Goal: Task Accomplishment & Management: Complete application form

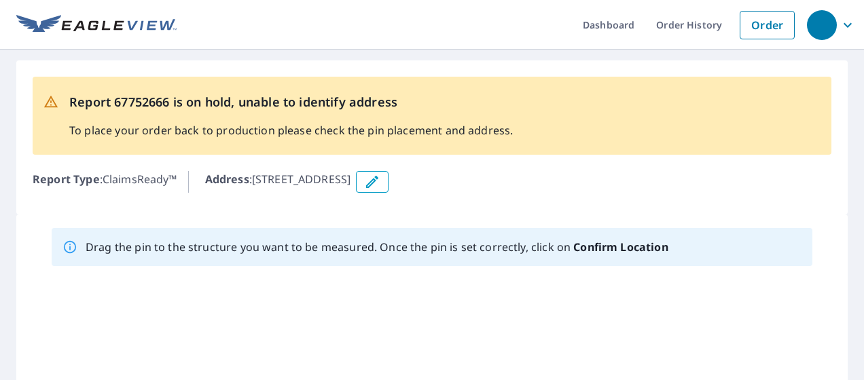
scroll to position [15, 0]
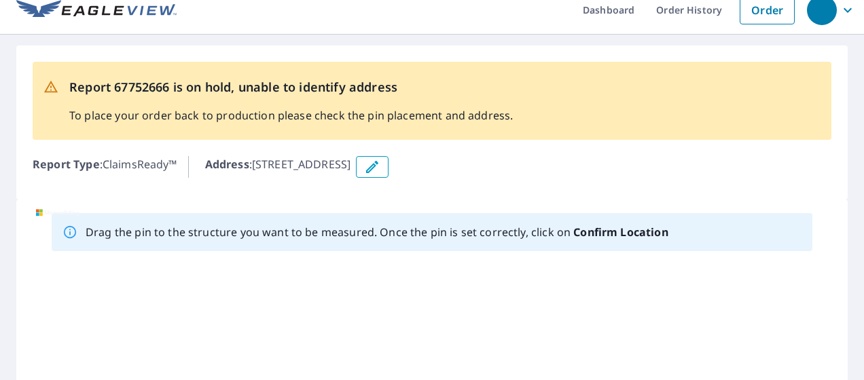
click at [380, 167] on icon "button" at bounding box center [372, 167] width 16 height 16
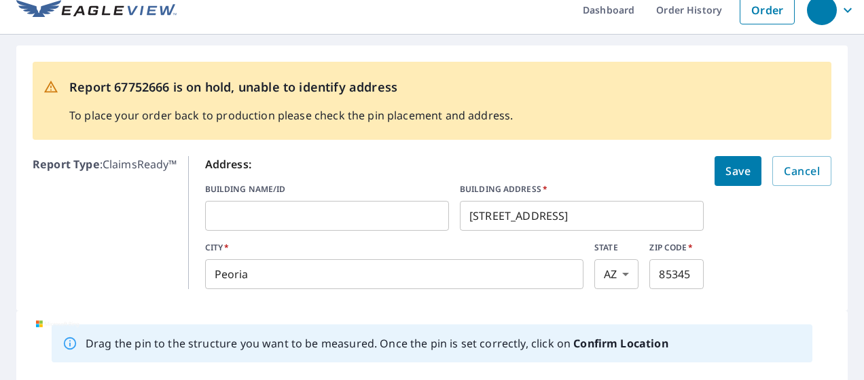
click at [581, 227] on input "[STREET_ADDRESS]" at bounding box center [582, 216] width 244 height 38
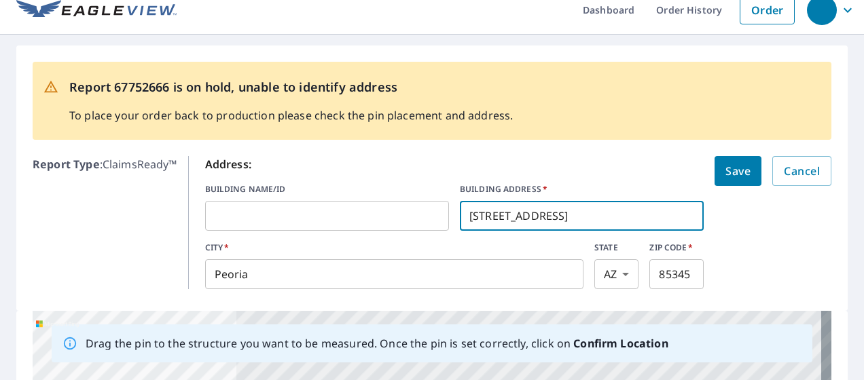
type input "[STREET_ADDRESS]"
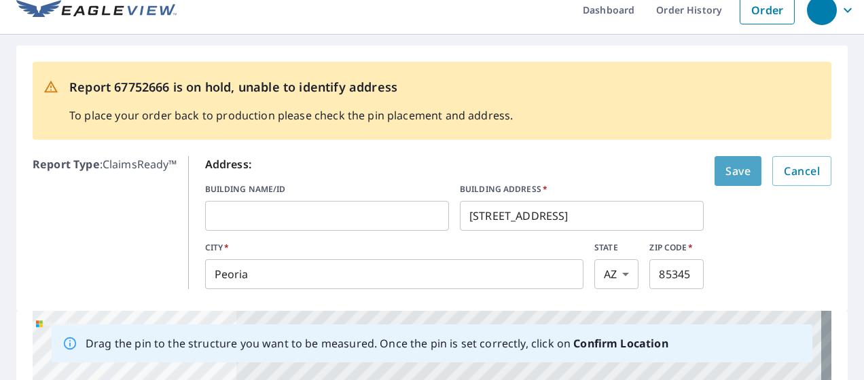
click at [741, 171] on button "Save" at bounding box center [738, 171] width 47 height 30
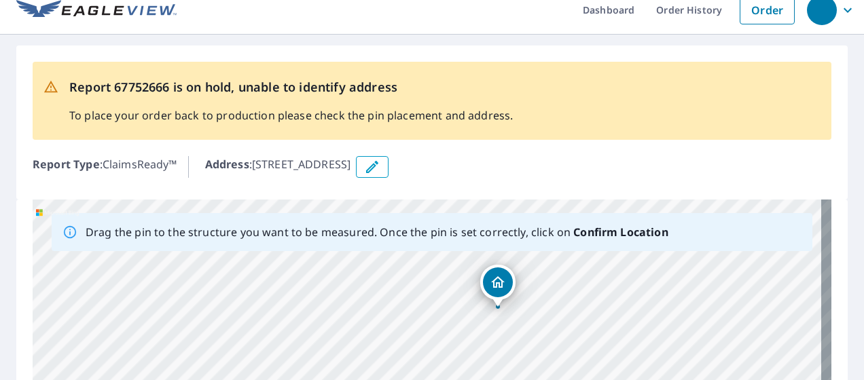
drag, startPoint x: 261, startPoint y: 171, endPoint x: 368, endPoint y: 179, distance: 107.6
click at [368, 179] on div "Report Type : ClaimsReady™ Address : [STREET_ADDRESS]" at bounding box center [432, 167] width 799 height 33
drag, startPoint x: 254, startPoint y: 164, endPoint x: 486, endPoint y: 165, distance: 231.7
click at [486, 165] on div "Address : [STREET_ADDRESS]" at bounding box center [518, 167] width 626 height 22
copy p "[STREET_ADDRESS]"
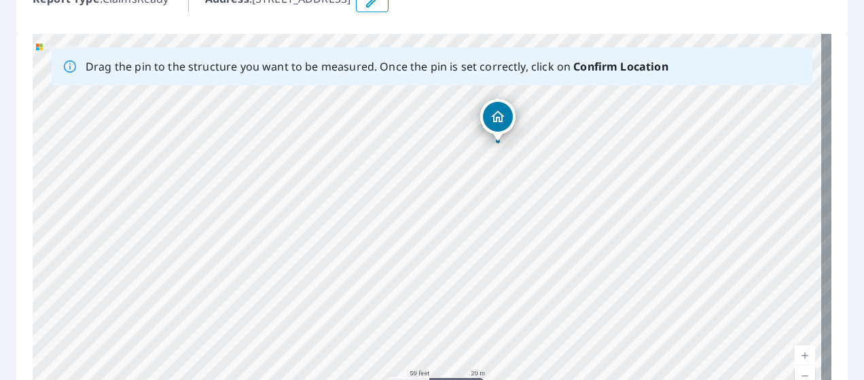
scroll to position [183, 0]
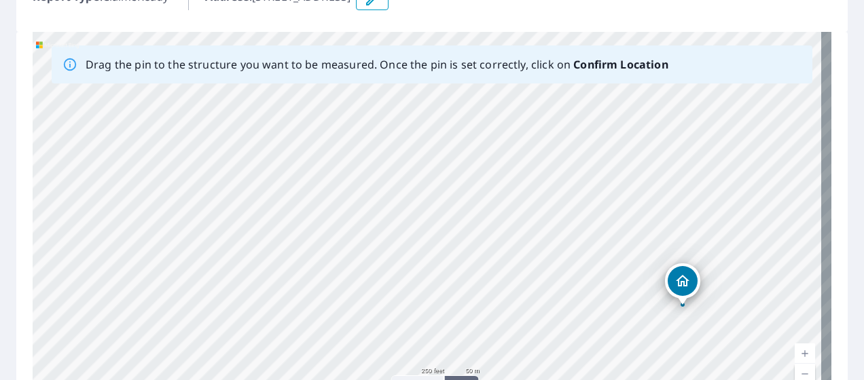
drag, startPoint x: 613, startPoint y: 202, endPoint x: 686, endPoint y: 289, distance: 113.3
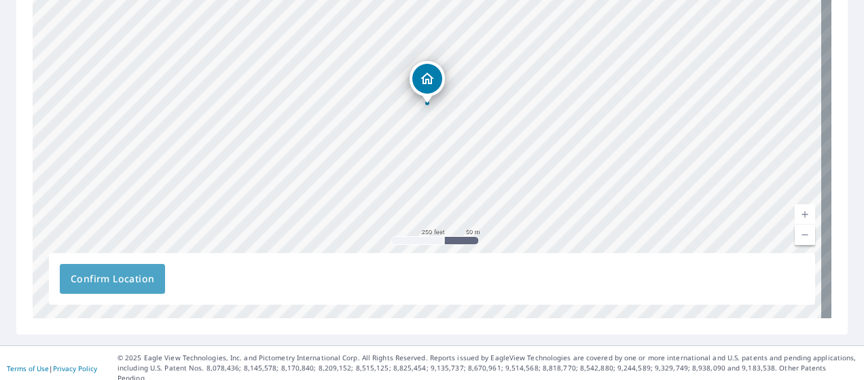
click at [95, 278] on span "Confirm Location" at bounding box center [113, 279] width 84 height 17
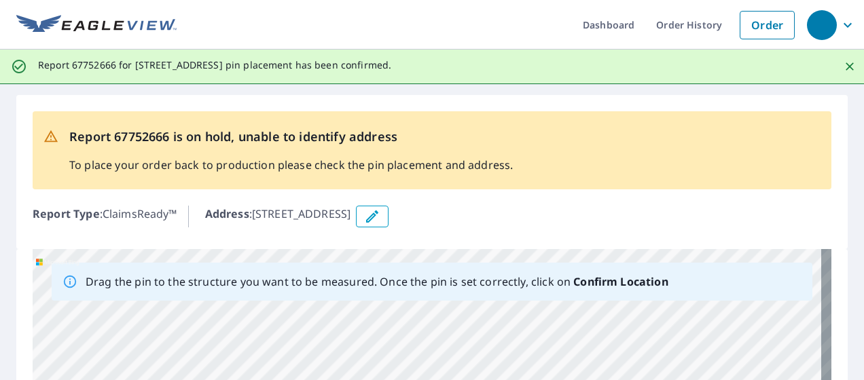
scroll to position [0, 0]
click at [757, 32] on link "Order" at bounding box center [767, 25] width 55 height 29
